Goal: Task Accomplishment & Management: Manage account settings

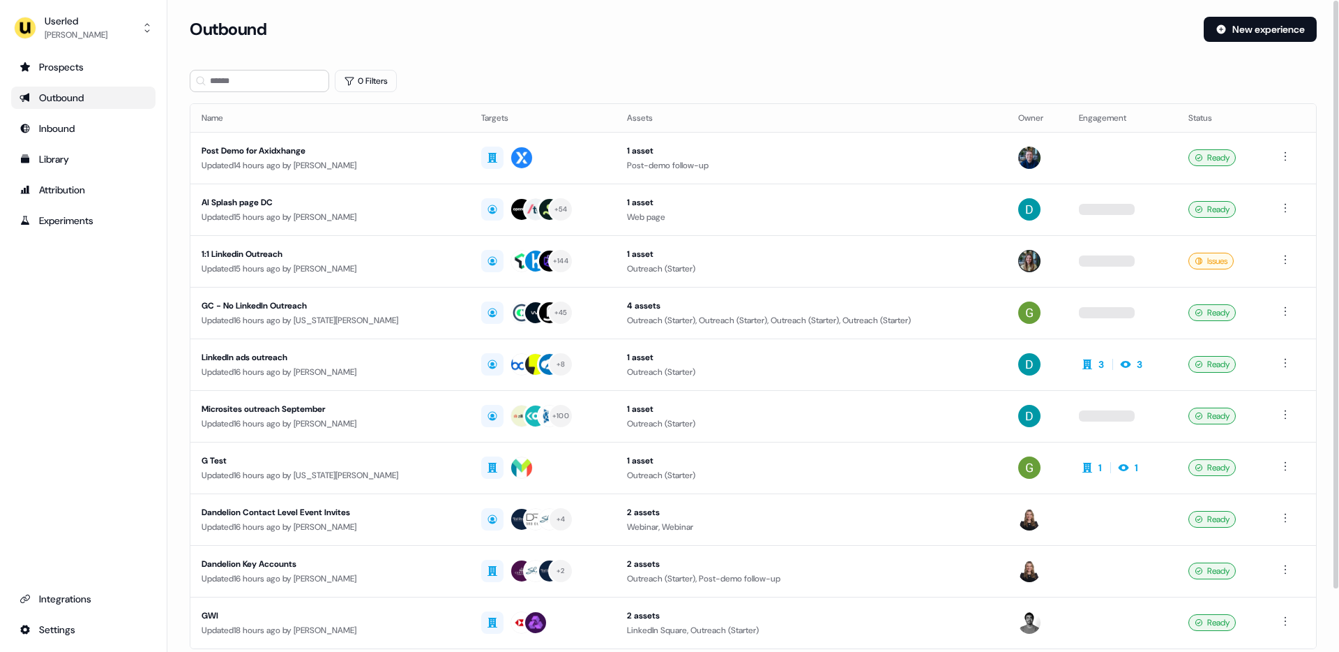
click at [664, 38] on div "Outbound" at bounding box center [691, 29] width 1003 height 25
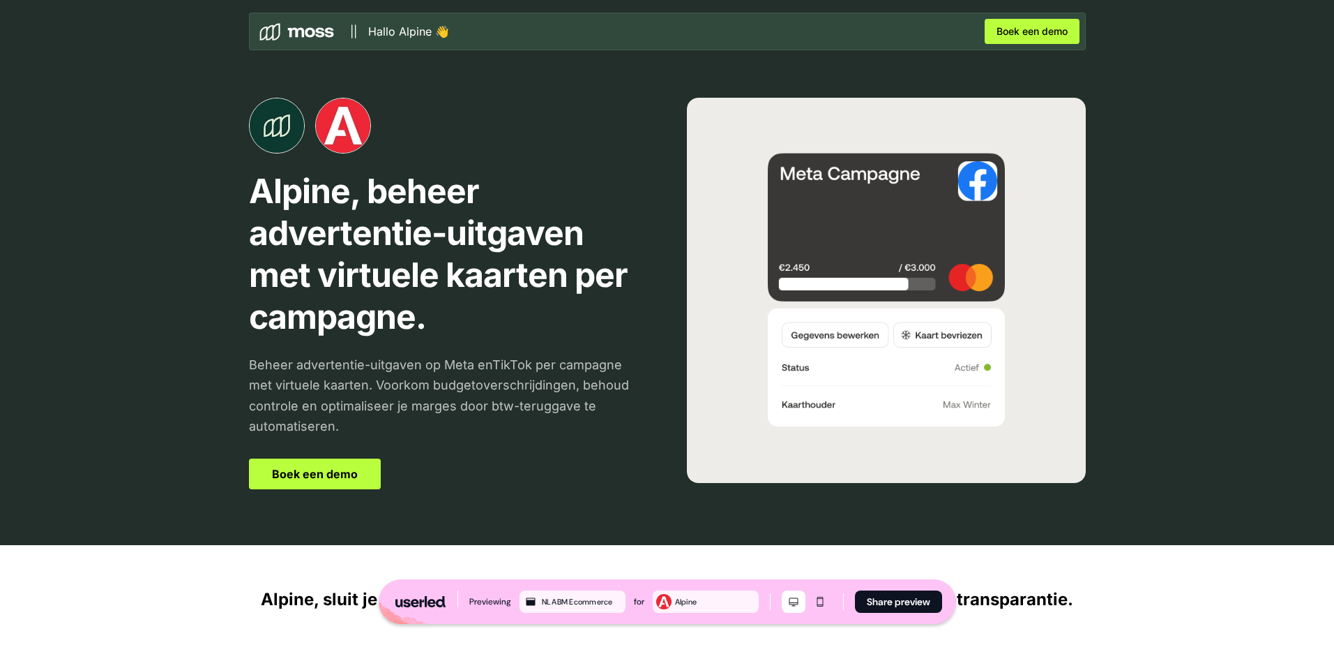
click at [654, 287] on div "Alpine, beheer advertentie-uitgaven met virtuele kaarten per campagne. [PERSON_…" at bounding box center [667, 293] width 921 height 503
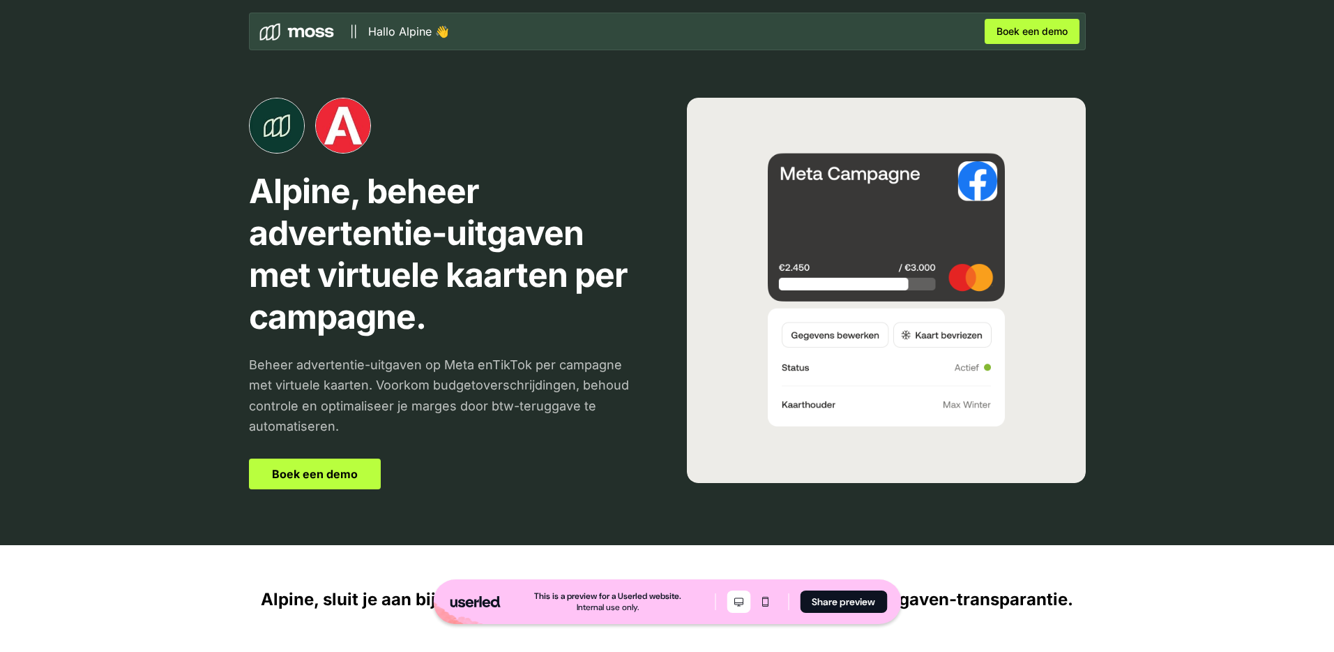
drag, startPoint x: 156, startPoint y: 345, endPoint x: 146, endPoint y: 324, distance: 23.1
click at [152, 343] on div "Alpine, beheer advertentie-uitgaven met virtuele kaarten per campagne. [PERSON_…" at bounding box center [667, 272] width 1334 height 545
click at [608, 118] on div at bounding box center [448, 126] width 399 height 56
click at [249, 295] on p "Alpine, beheer advertentie-uitgaven met virtuele kaarten per campagne." at bounding box center [448, 253] width 399 height 167
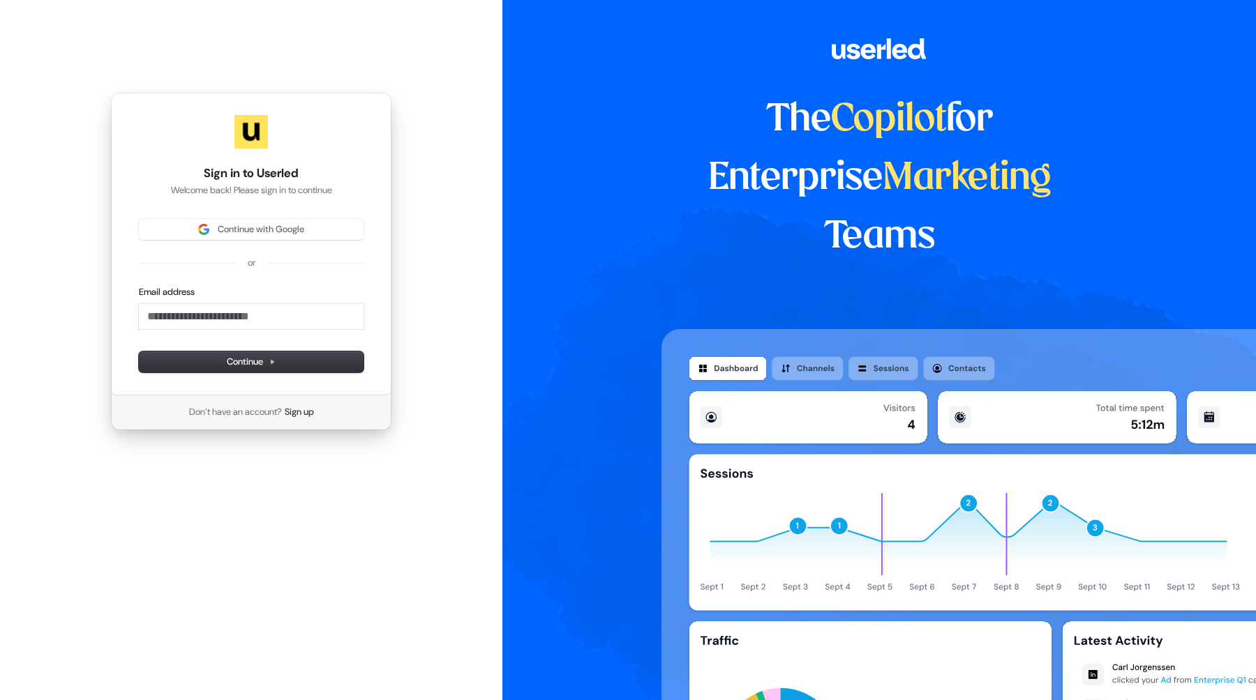
click at [601, 341] on div "The Copilot for Enterprise Marketing Teams" at bounding box center [878, 350] width 753 height 700
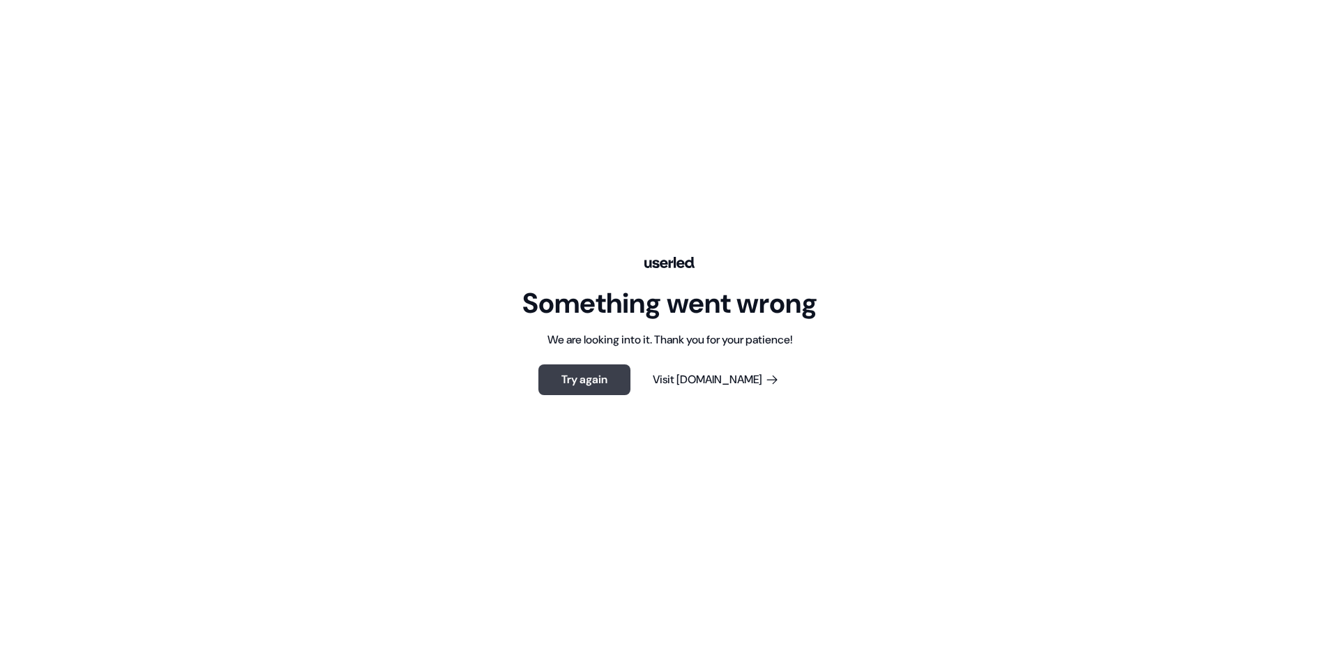
click at [587, 379] on button "Try again" at bounding box center [585, 379] width 92 height 31
click at [144, 162] on div "Something went wrong We are looking into it. Thank you for your patience! Try a…" at bounding box center [669, 326] width 1339 height 652
click at [597, 383] on button "Try again" at bounding box center [585, 379] width 92 height 31
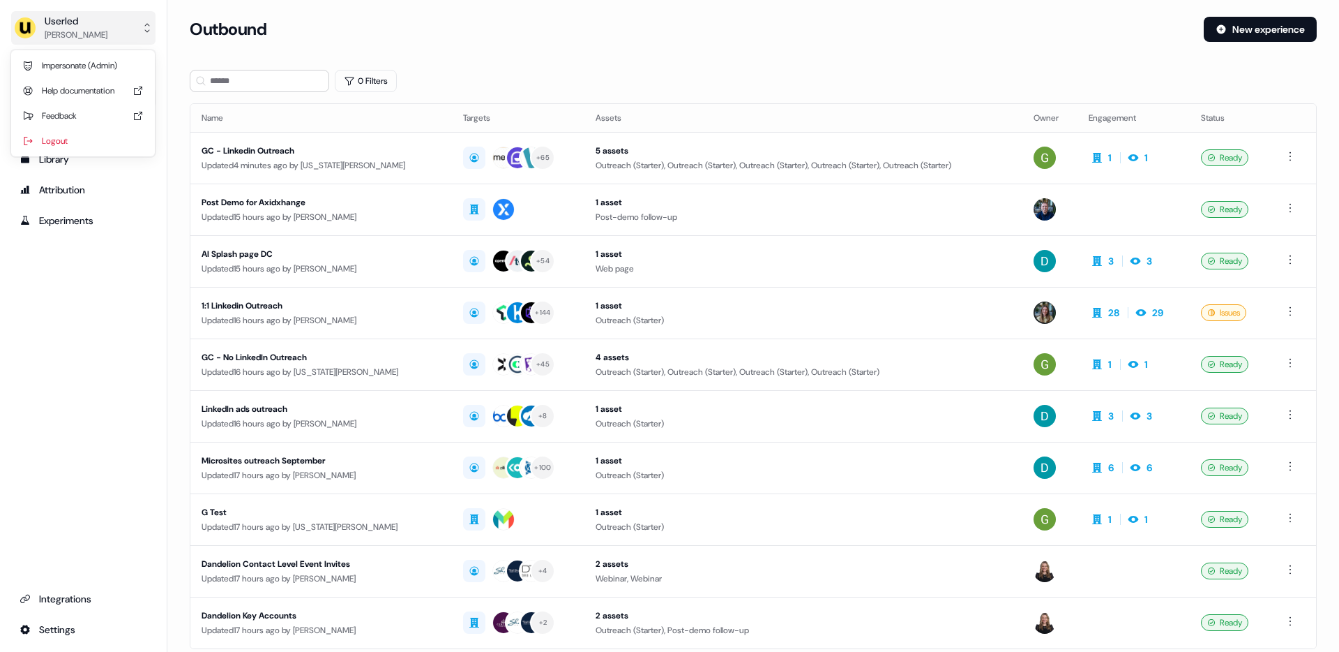
click at [75, 40] on div "[PERSON_NAME]" at bounding box center [76, 35] width 63 height 14
click at [84, 61] on div "Impersonate (Admin)" at bounding box center [83, 65] width 133 height 25
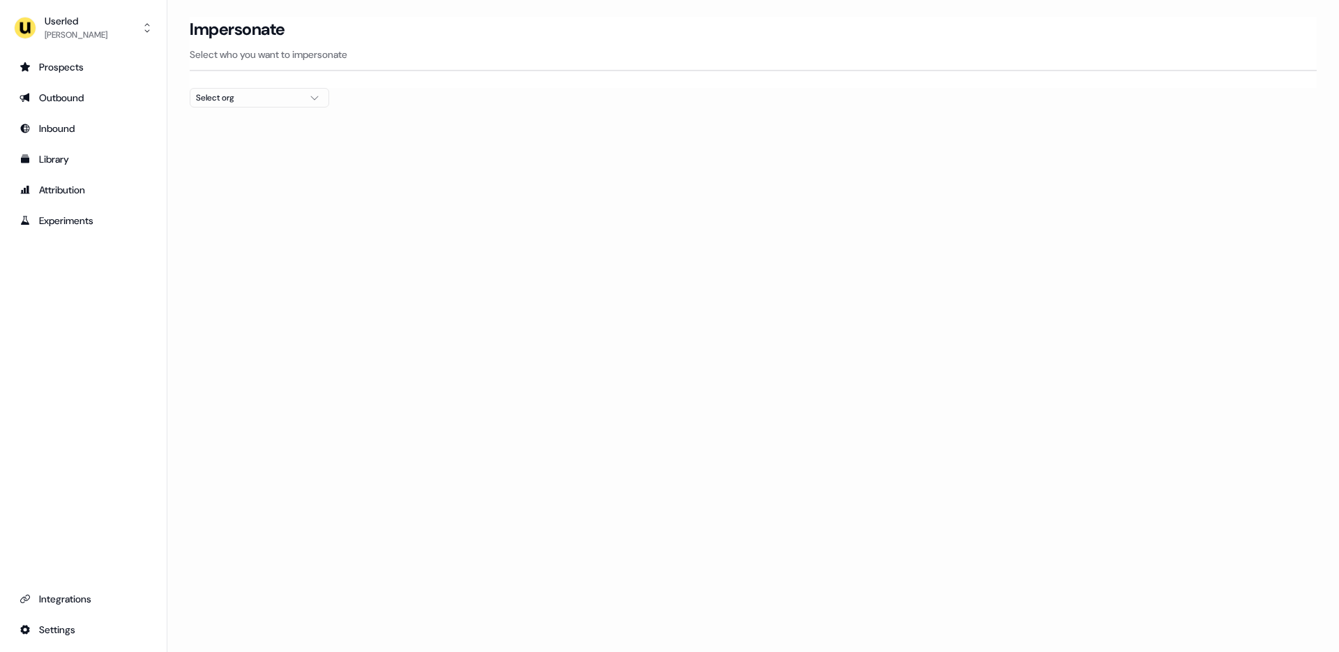
click at [229, 99] on div "Select org" at bounding box center [248, 98] width 105 height 14
type input "*"
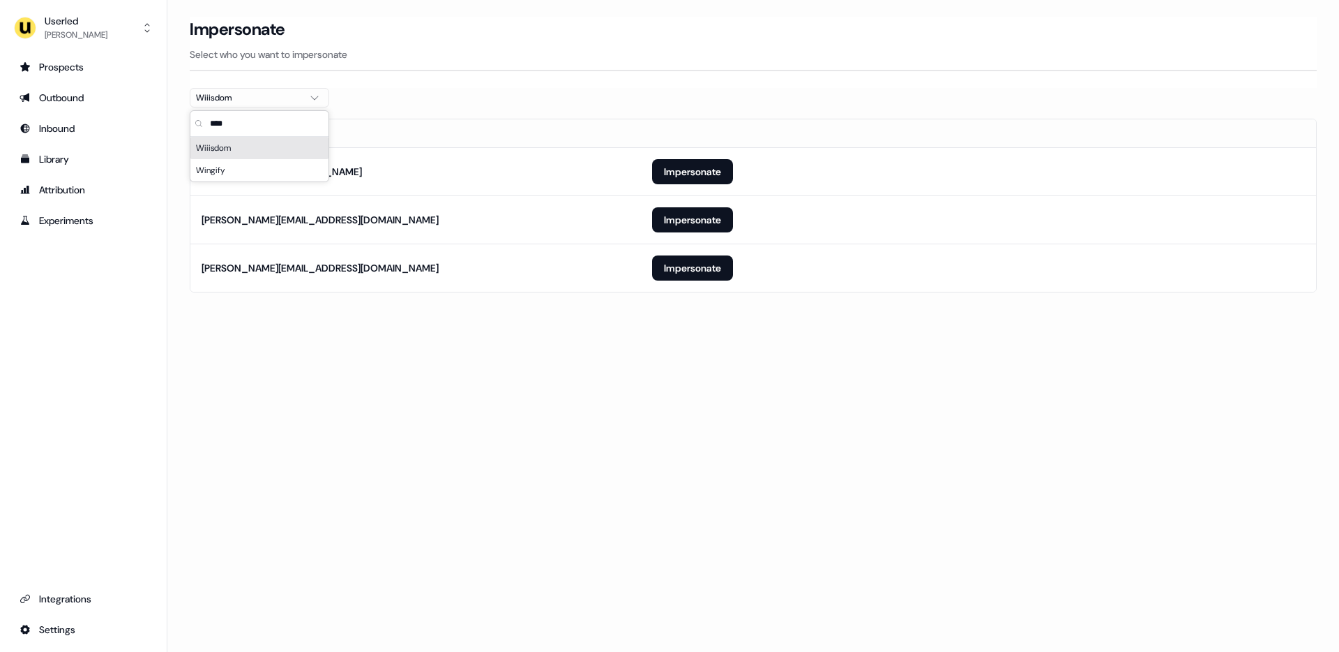
type input "****"
click at [600, 333] on div "Loading... Impersonate Select who you want to impersonate Wiiisdom Email [EMAIL…" at bounding box center [753, 326] width 1172 height 652
click at [733, 262] on button "Impersonate" at bounding box center [692, 267] width 81 height 25
